Goal: Ask a question: Seek information or help from site administrators or community

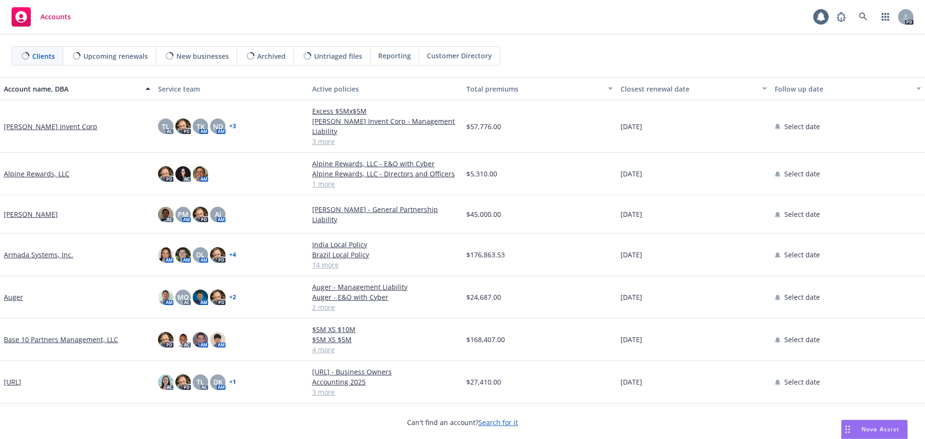
click at [871, 429] on span "Nova Assist" at bounding box center [880, 429] width 38 height 8
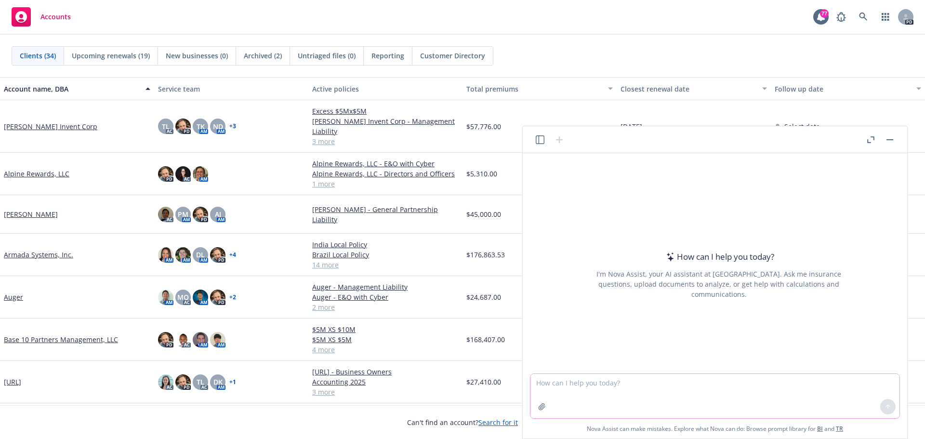
click at [649, 387] on textarea at bounding box center [714, 396] width 369 height 44
type textarea "T"
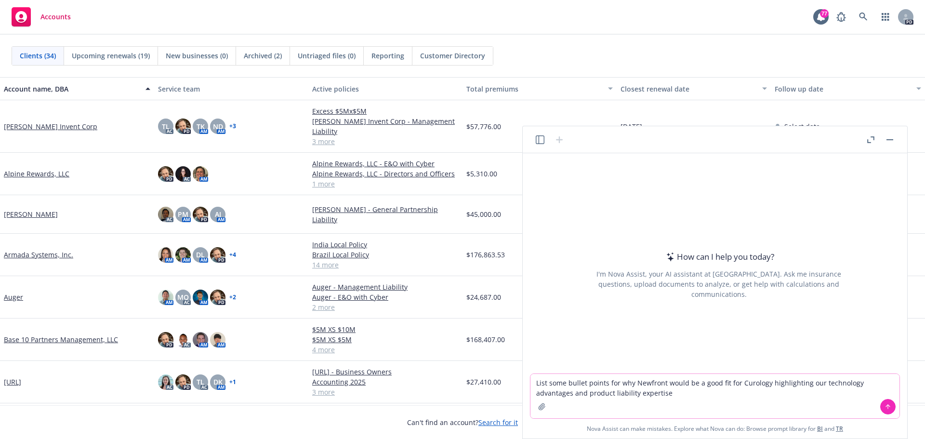
type textarea "List some bullet points for why Newfront would be a good fit for Curology highl…"
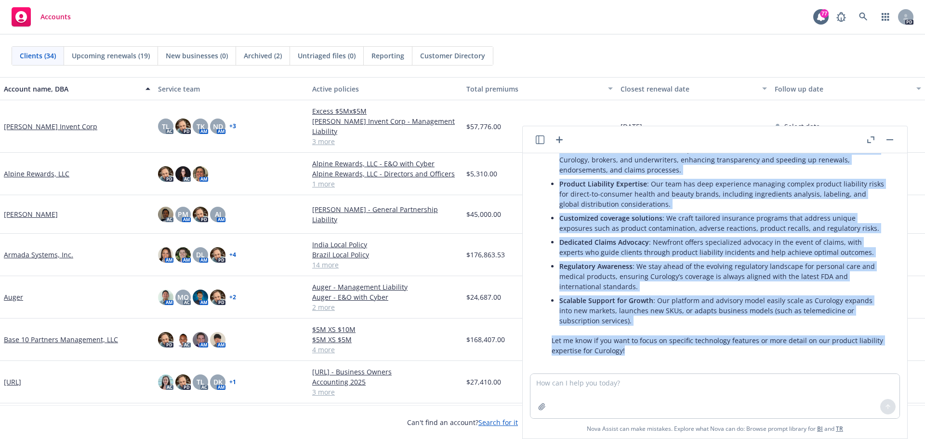
scroll to position [167, 0]
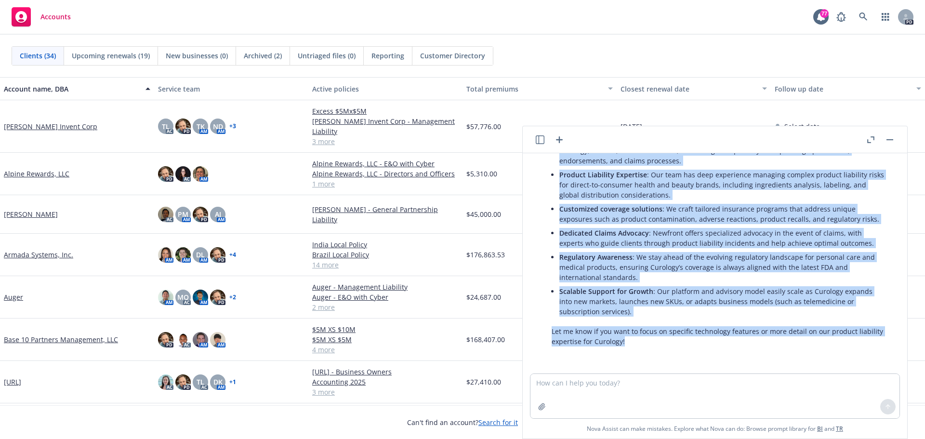
drag, startPoint x: 582, startPoint y: 202, endPoint x: 627, endPoint y: 363, distance: 167.0
click at [627, 363] on div "List some bullet points for why Newfront would be a good fit for Curology highl…" at bounding box center [715, 263] width 377 height 220
copy div "Here are some bullet points you can use to highlight why Newfront would be a go…"
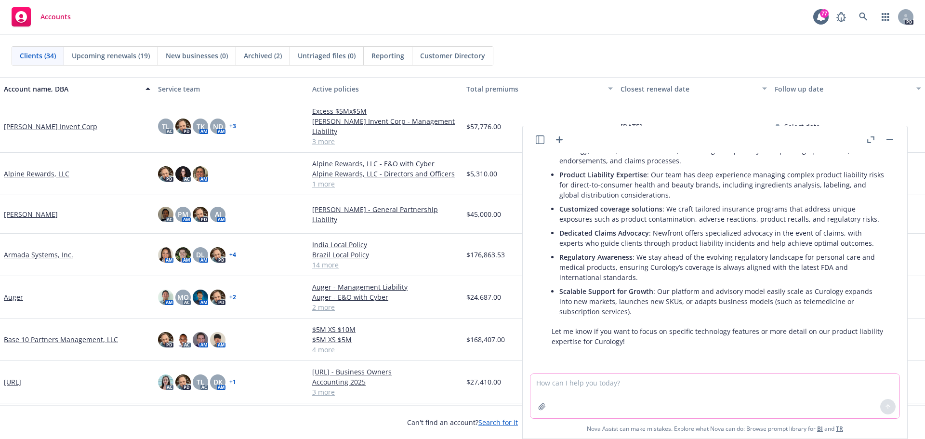
click at [575, 384] on textarea at bounding box center [714, 396] width 369 height 44
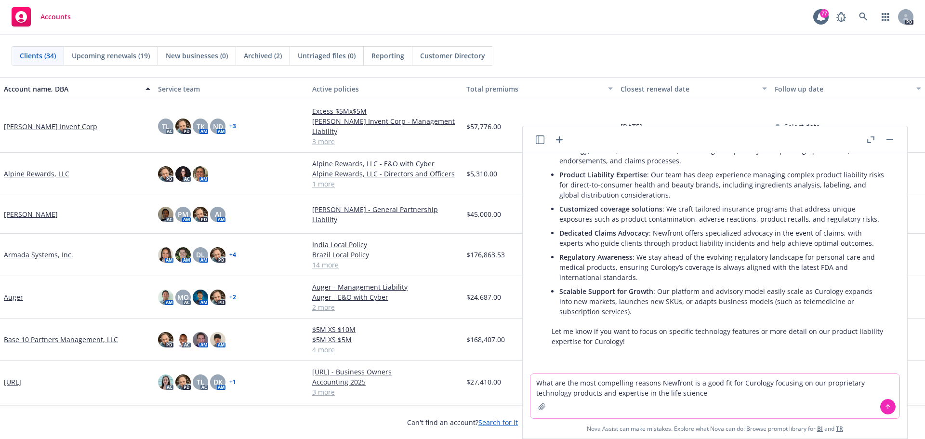
click at [677, 393] on textarea "What are the most compelling reasons Newfront is a good fit for Curology focusi…" at bounding box center [714, 396] width 369 height 44
type textarea "What are the most compelling reasons Newfront is a good fit for Curology focusi…"
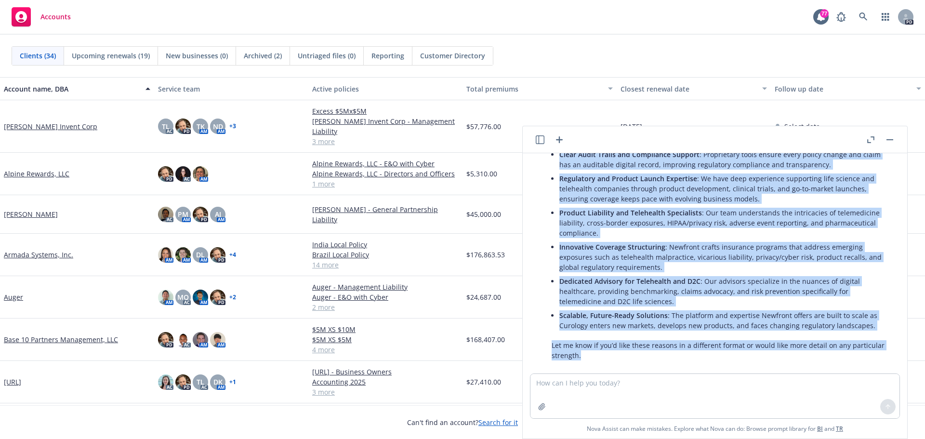
scroll to position [569, 0]
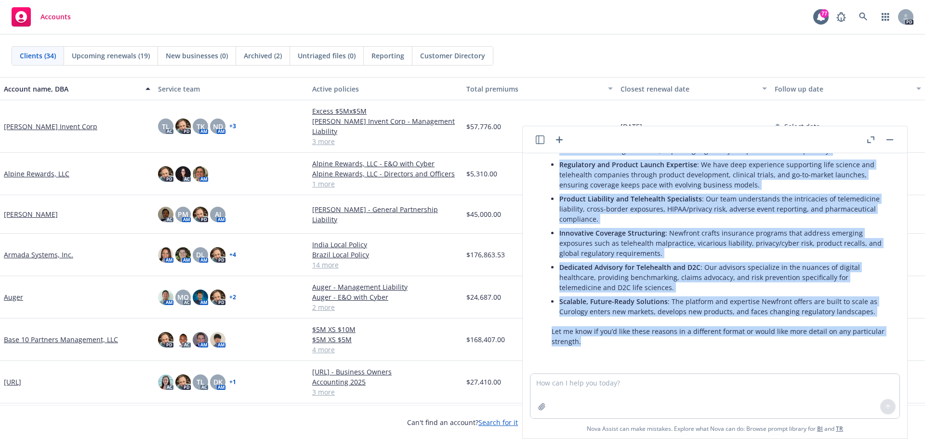
drag, startPoint x: 552, startPoint y: 201, endPoint x: 586, endPoint y: 365, distance: 166.9
click at [586, 365] on div "List some bullet points for why Newfront would be a good fit for Curology highl…" at bounding box center [715, 263] width 377 height 220
copy div "Lore ips dol sita consectetu adipisc Elitsedd ei t incidi utl etd Magnaali, eni…"
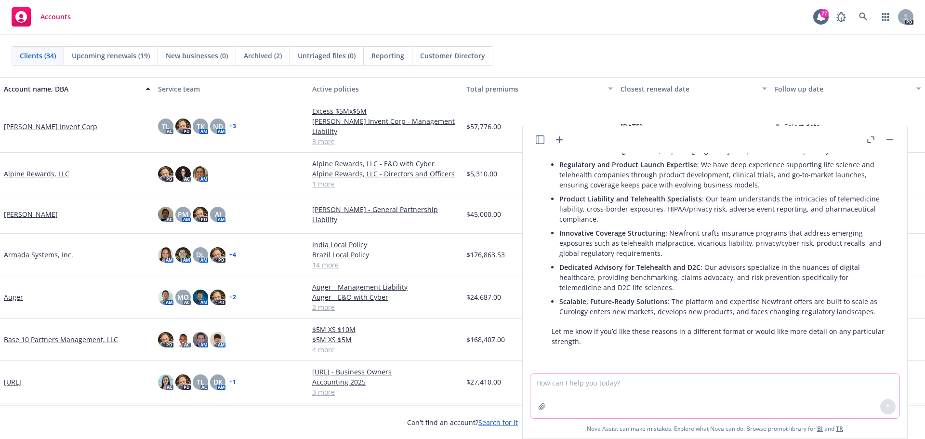
click at [678, 390] on textarea at bounding box center [714, 396] width 369 height 44
type textarea "Provide a few more bullet points on the benefits of Newfront Navigator"
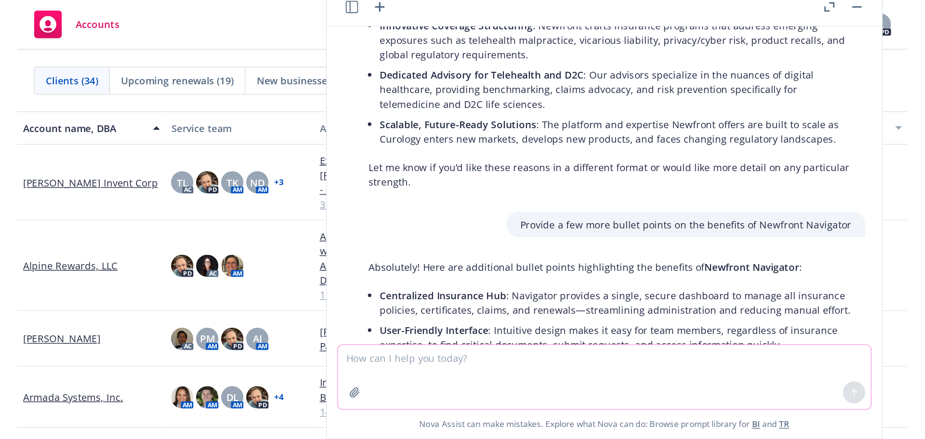
scroll to position [650, 0]
